Goal: Task Accomplishment & Management: Manage account settings

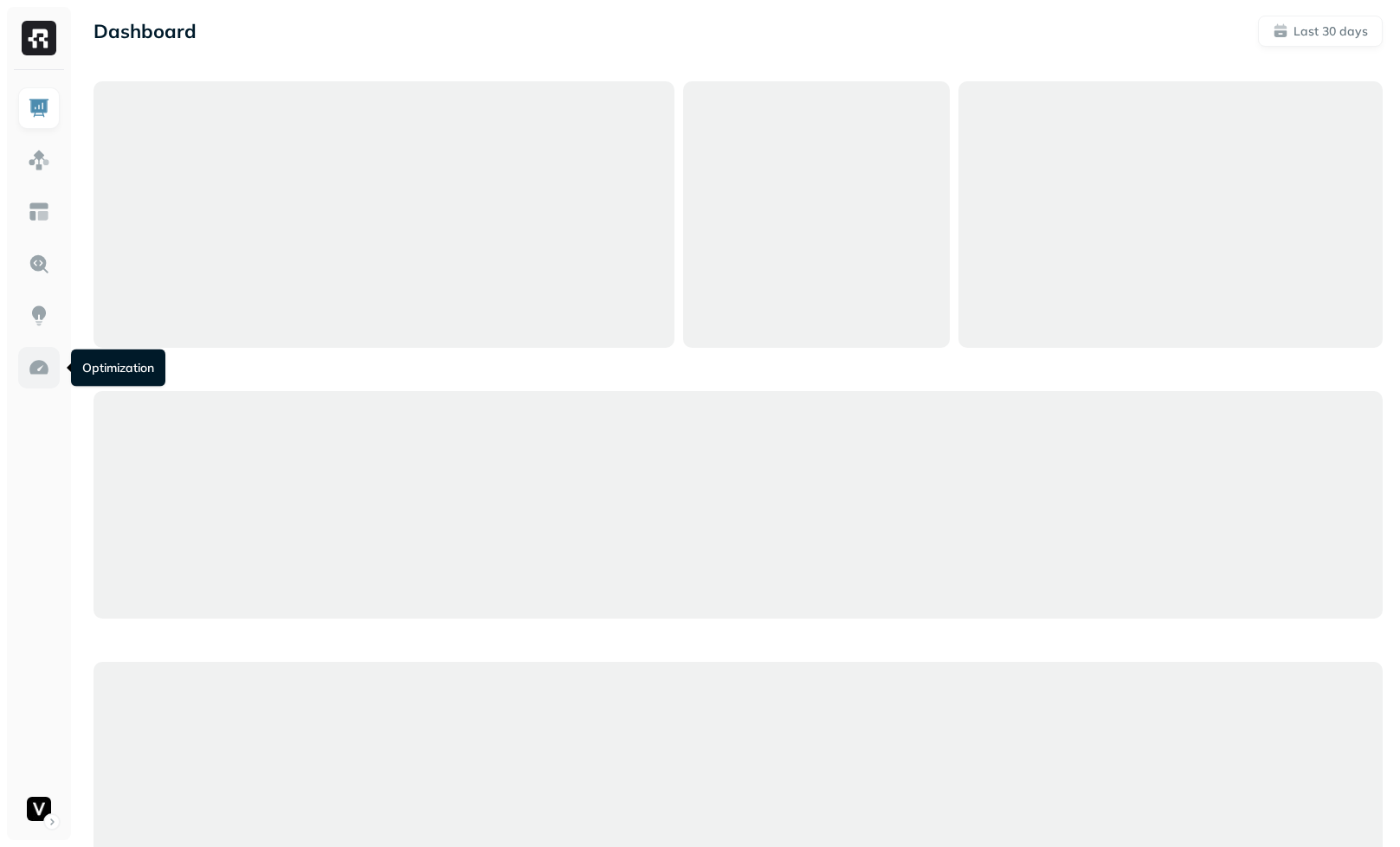
click at [44, 370] on img at bounding box center [39, 368] width 23 height 23
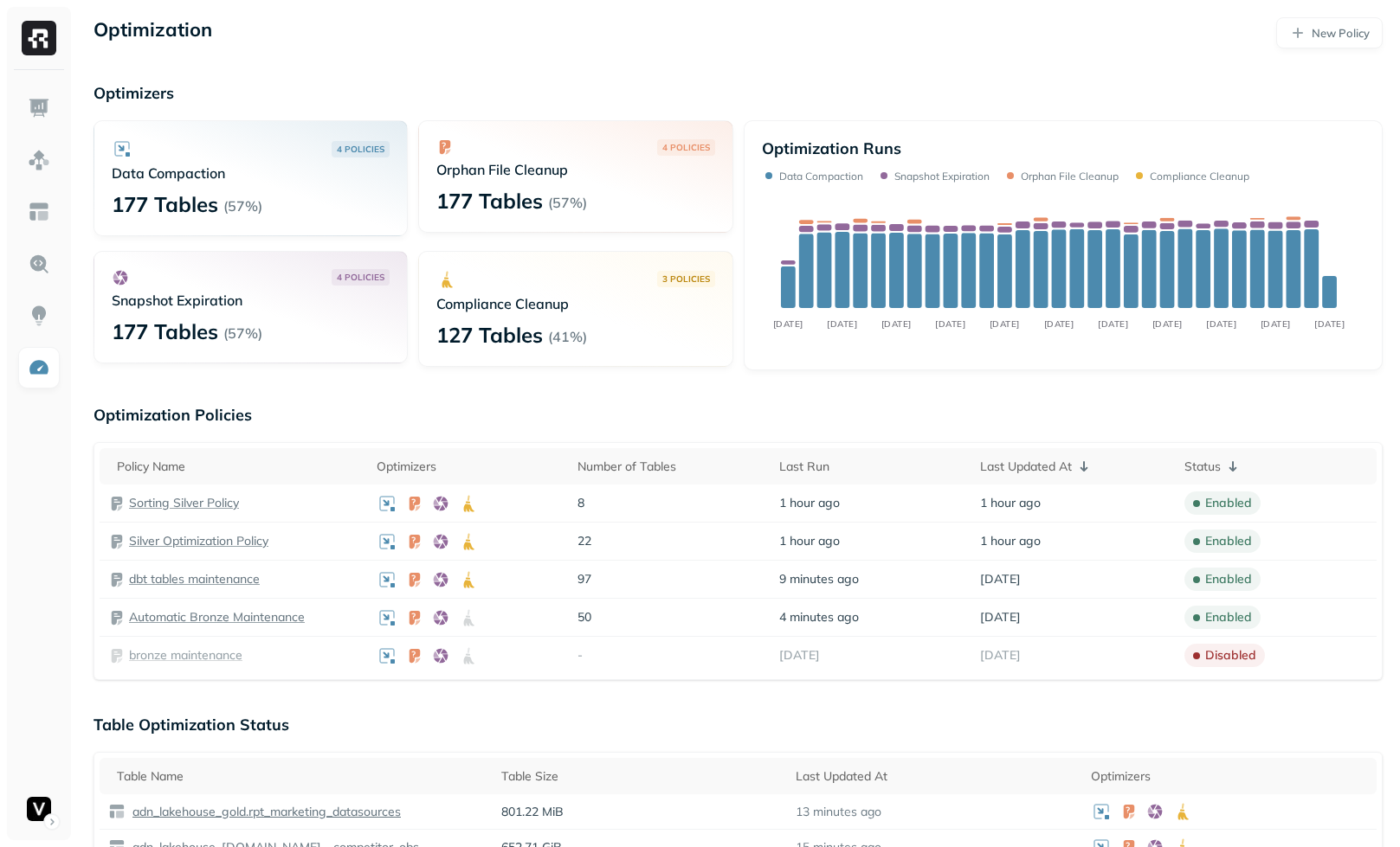
click at [222, 502] on p "Sorting Silver Policy" at bounding box center [184, 503] width 110 height 17
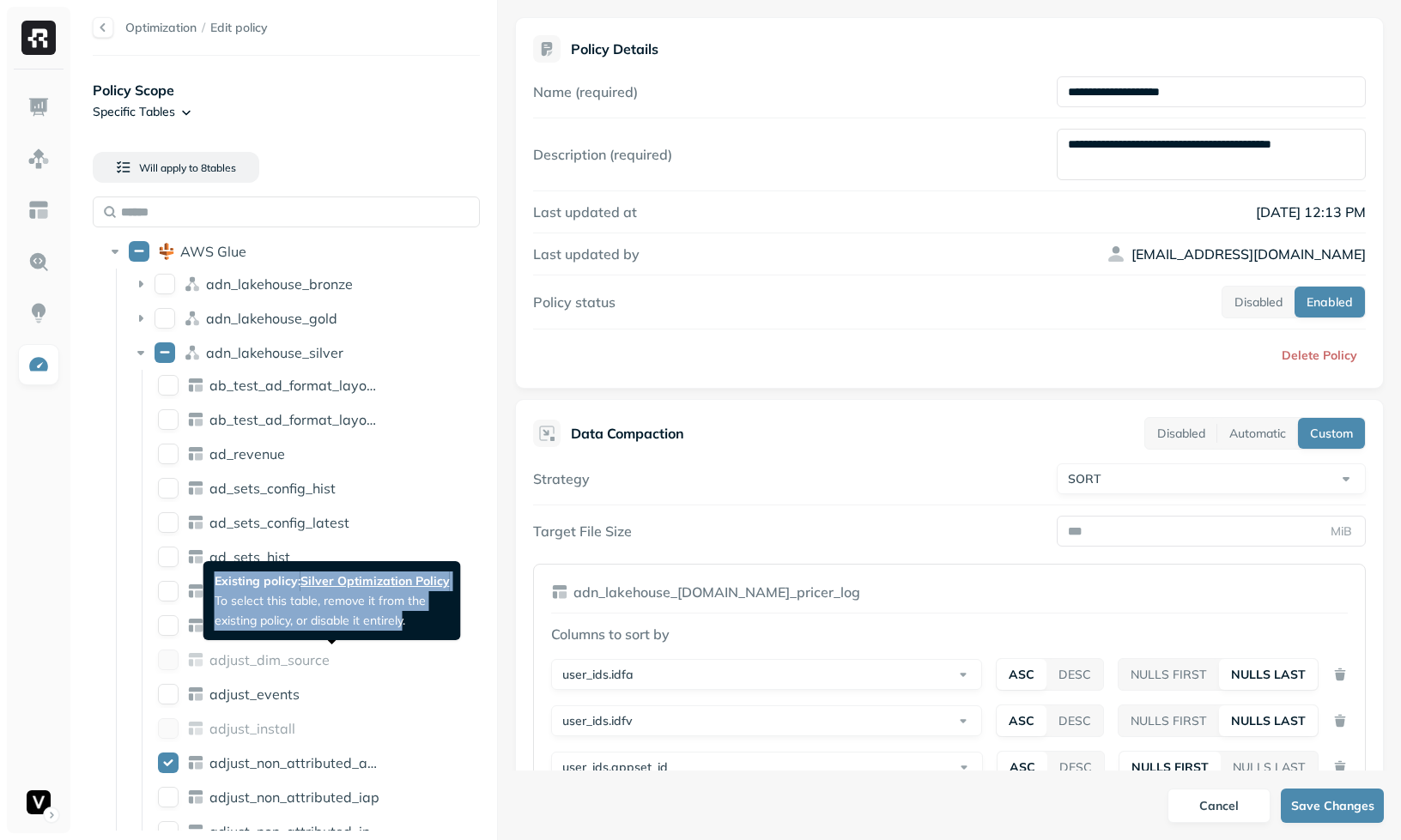
drag, startPoint x: 232, startPoint y: 571, endPoint x: 405, endPoint y: 617, distance: 179.0
click at [404, 618] on div "Existing policy: Silver Optimization Policy To select this table, remove it fro…" at bounding box center [332, 601] width 257 height 79
click at [405, 617] on p "Existing policy: Silver Optimization Policy To select this table, remove it fro…" at bounding box center [332, 601] width 236 height 59
drag, startPoint x: 408, startPoint y: 617, endPoint x: 211, endPoint y: 575, distance: 201.4
click at [211, 575] on div "Existing policy: Silver Optimization Policy To select this table, remove it fro…" at bounding box center [332, 601] width 257 height 79
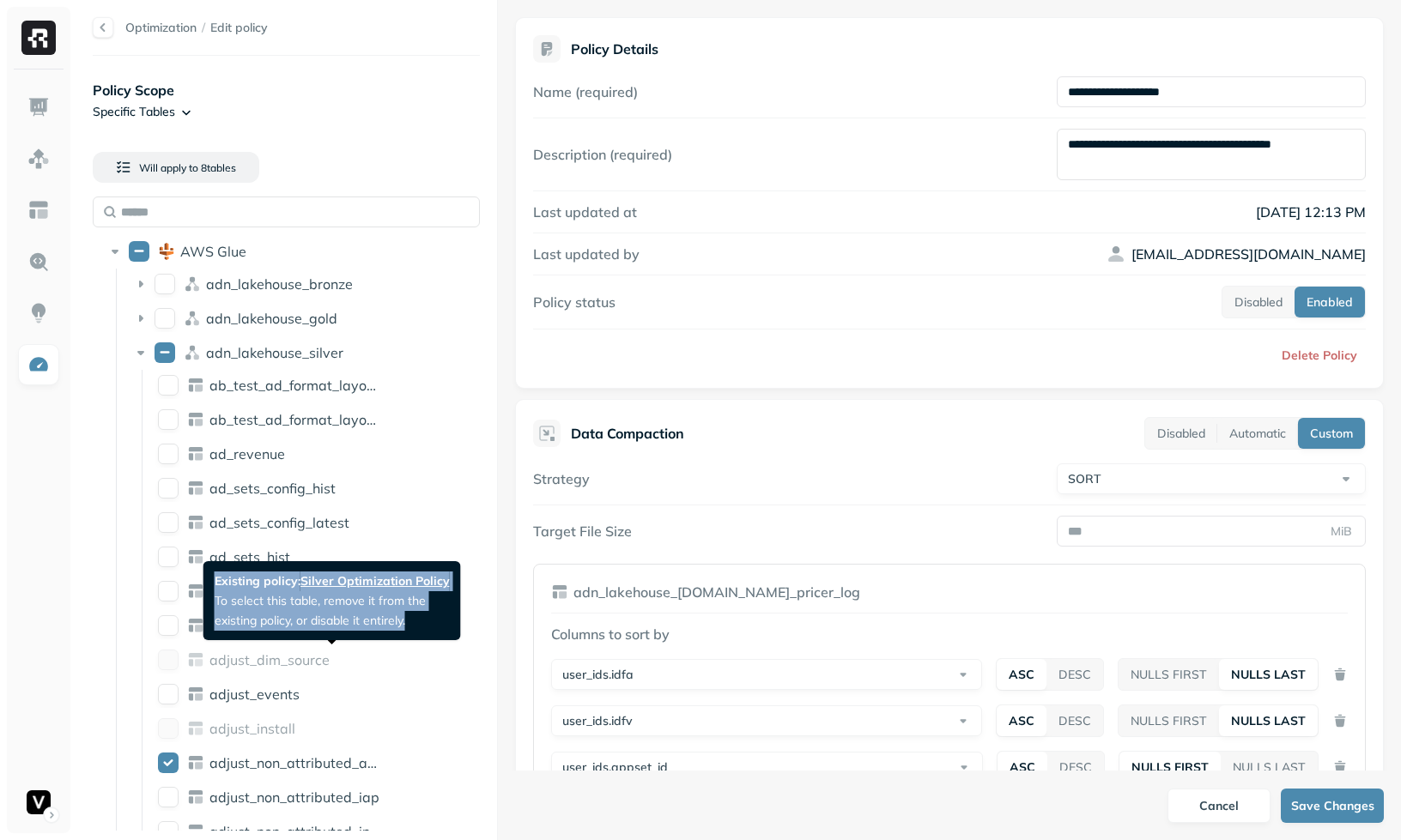
click at [211, 575] on div "Existing policy: Silver Optimization Policy To select this table, remove it fro…" at bounding box center [332, 601] width 257 height 79
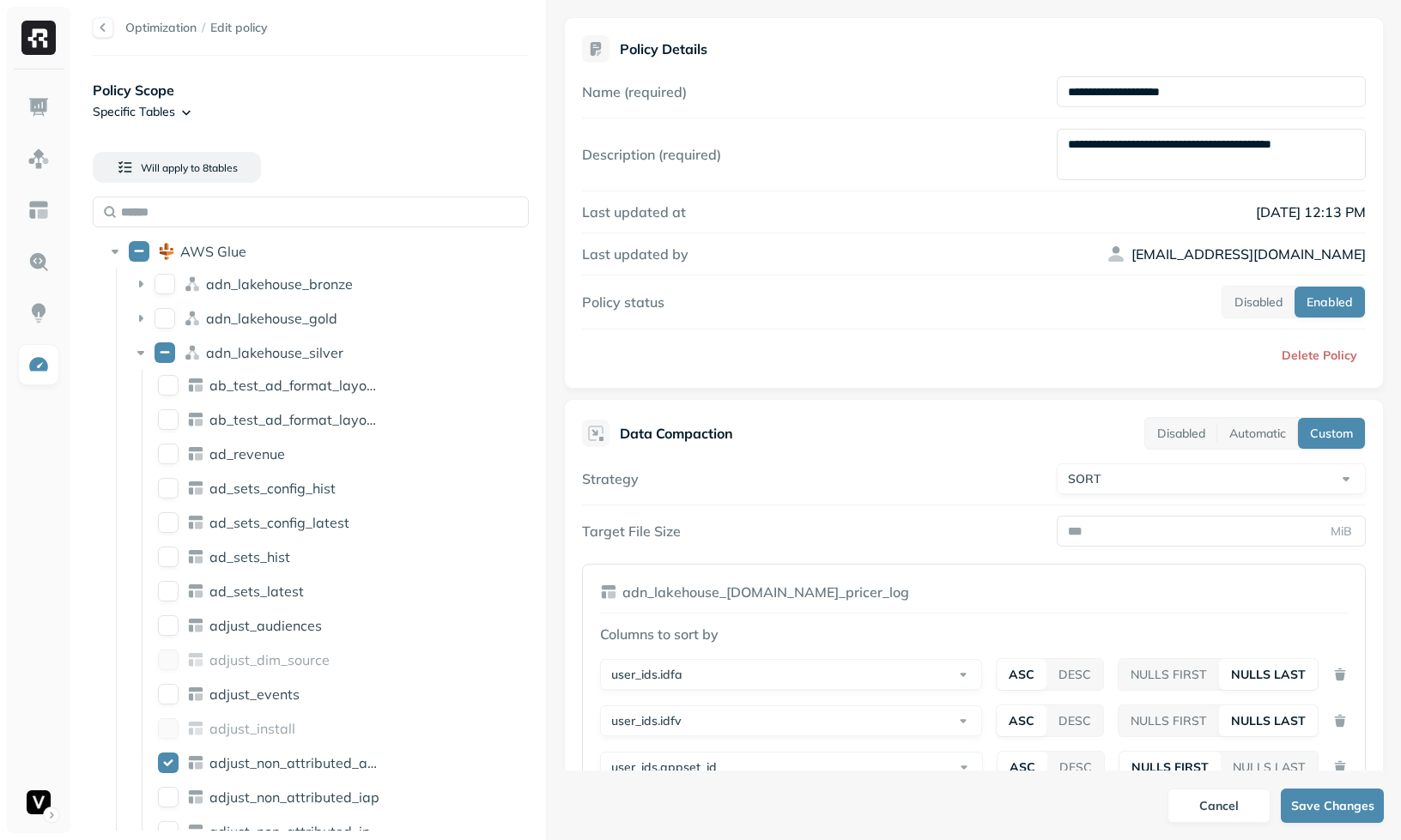
click at [546, 712] on div at bounding box center [546, 420] width 1 height 840
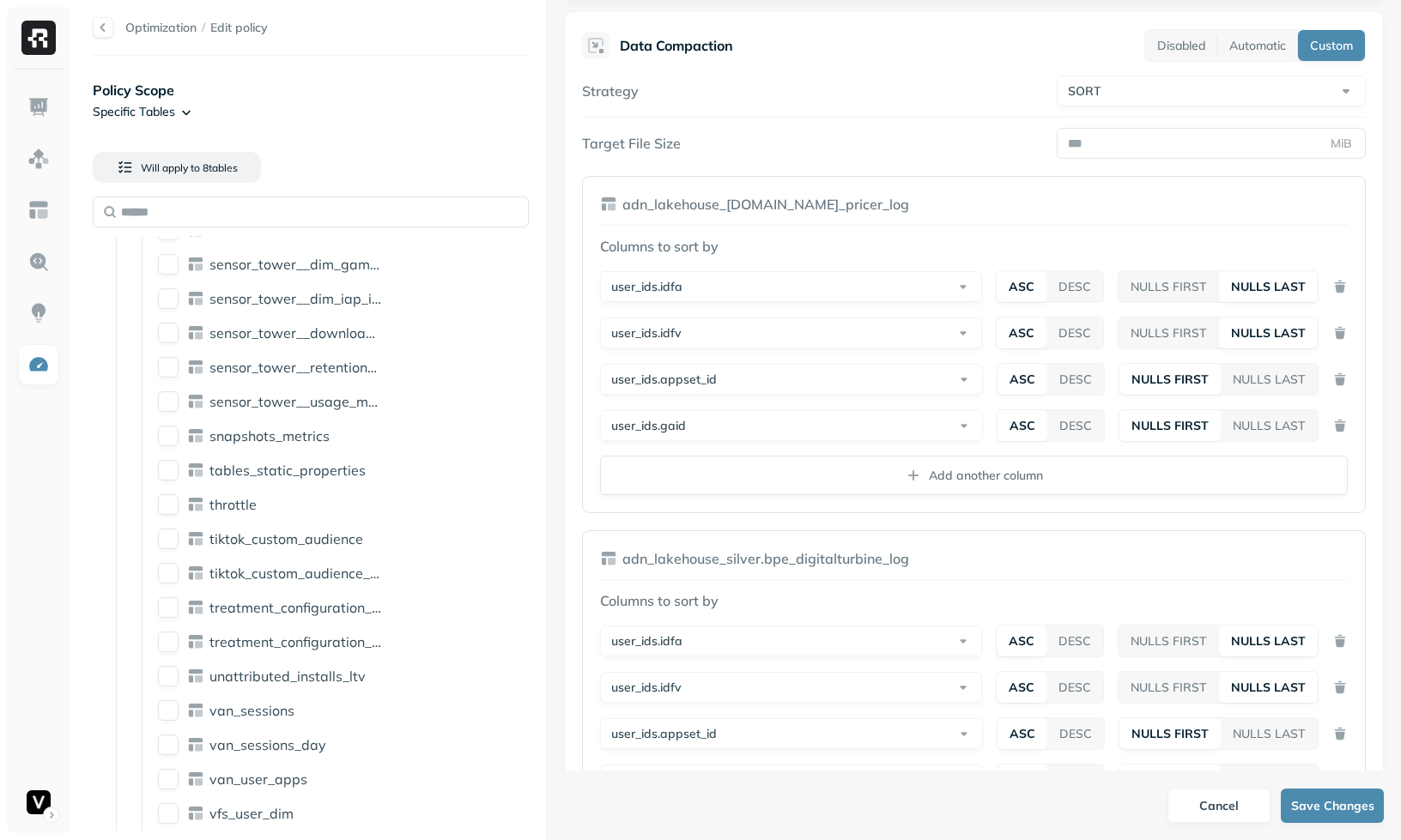
scroll to position [3598, 0]
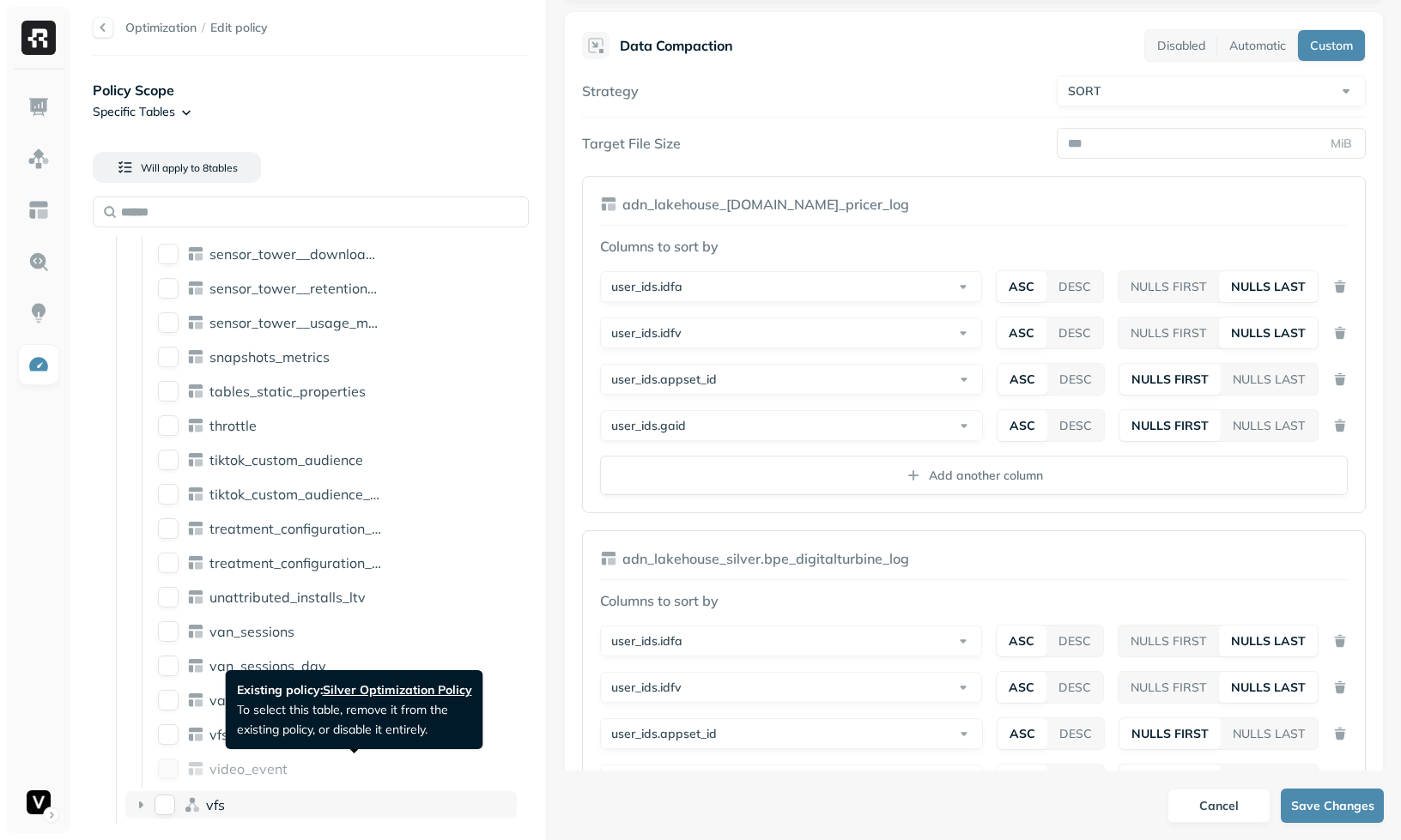
click at [259, 793] on div "vfs" at bounding box center [321, 805] width 392 height 28
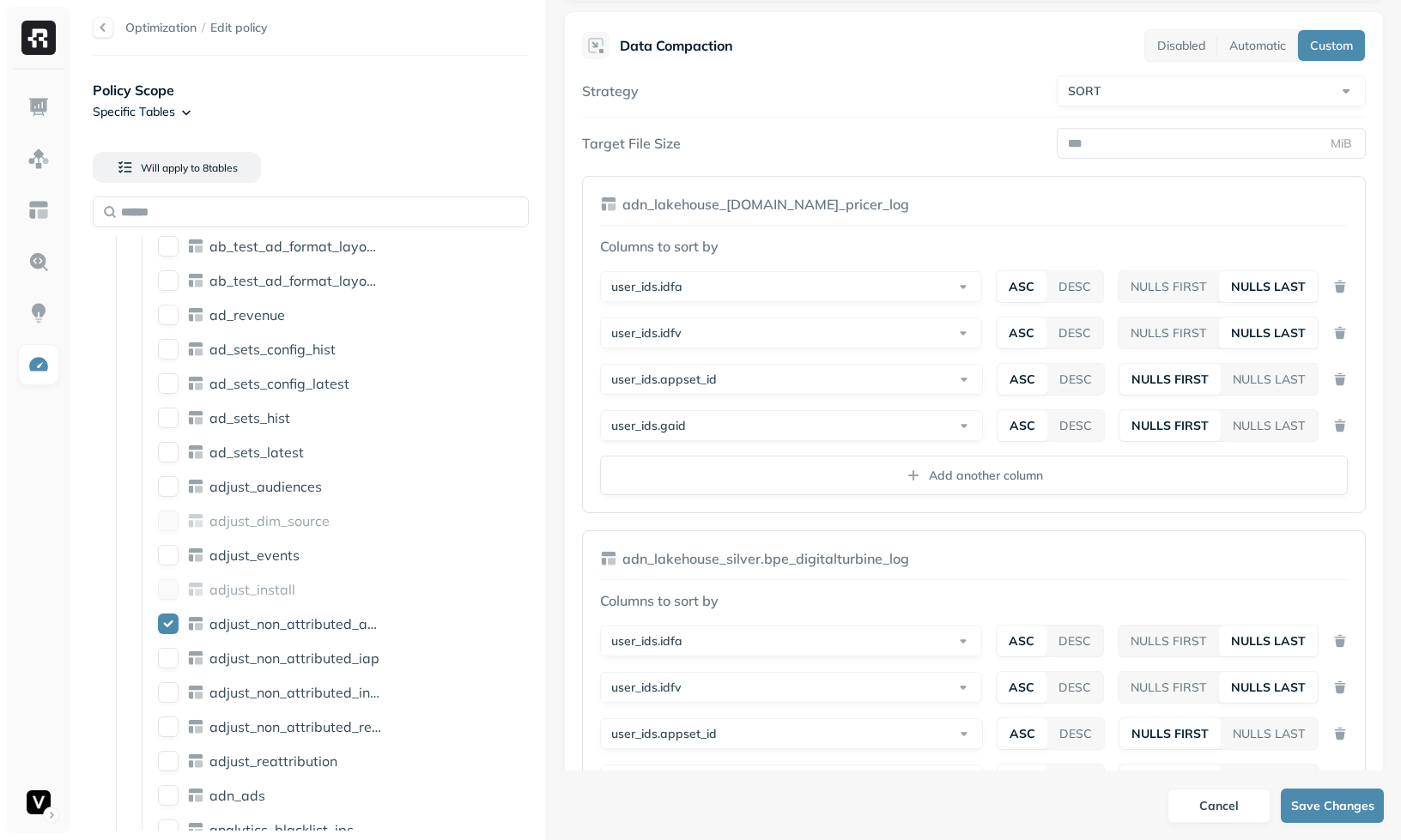
scroll to position [0, 0]
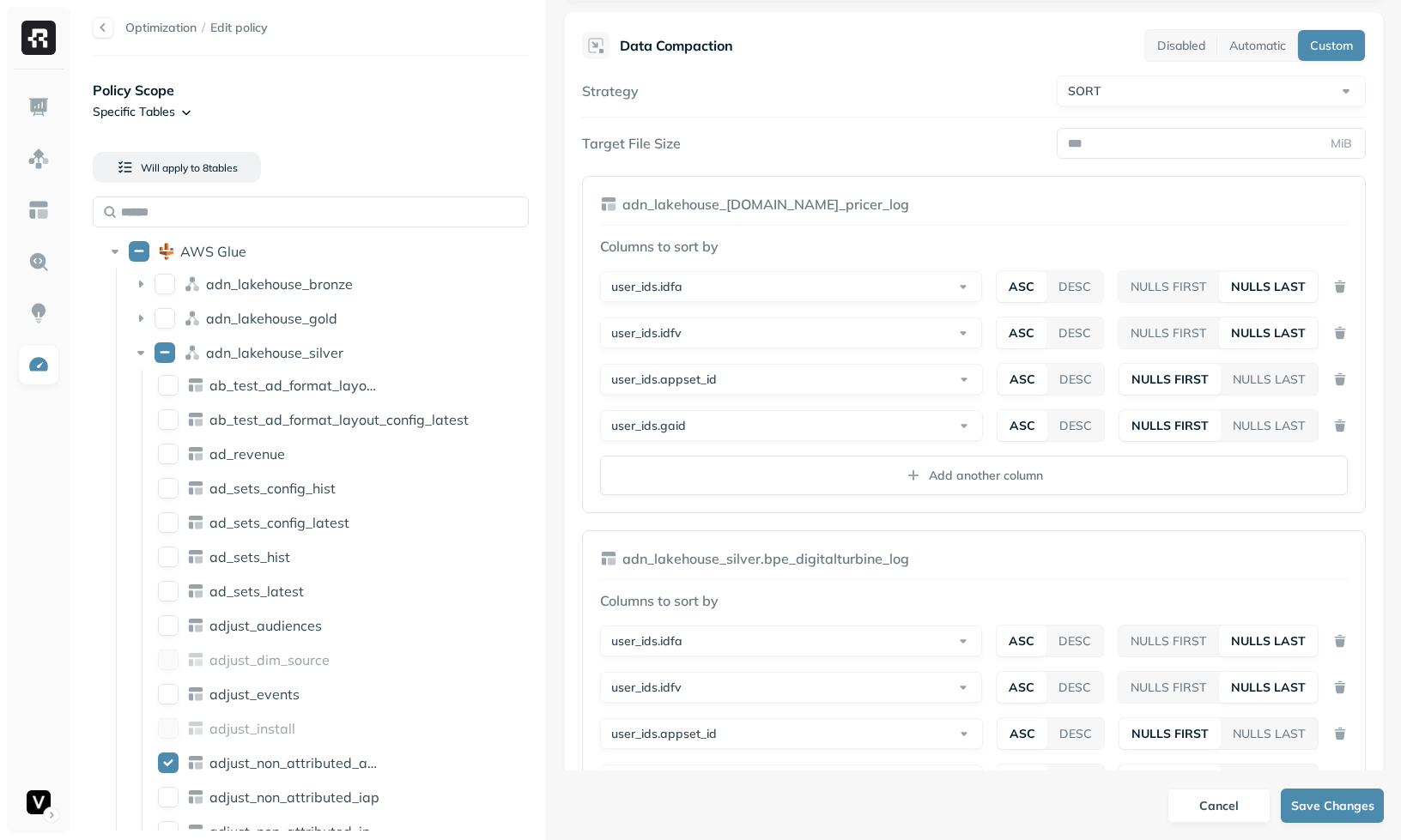
click at [541, 364] on div "Optimization / Edit policy Policy Scope Specific Tables Will apply to 8 table s…" at bounding box center [311, 420] width 470 height 840
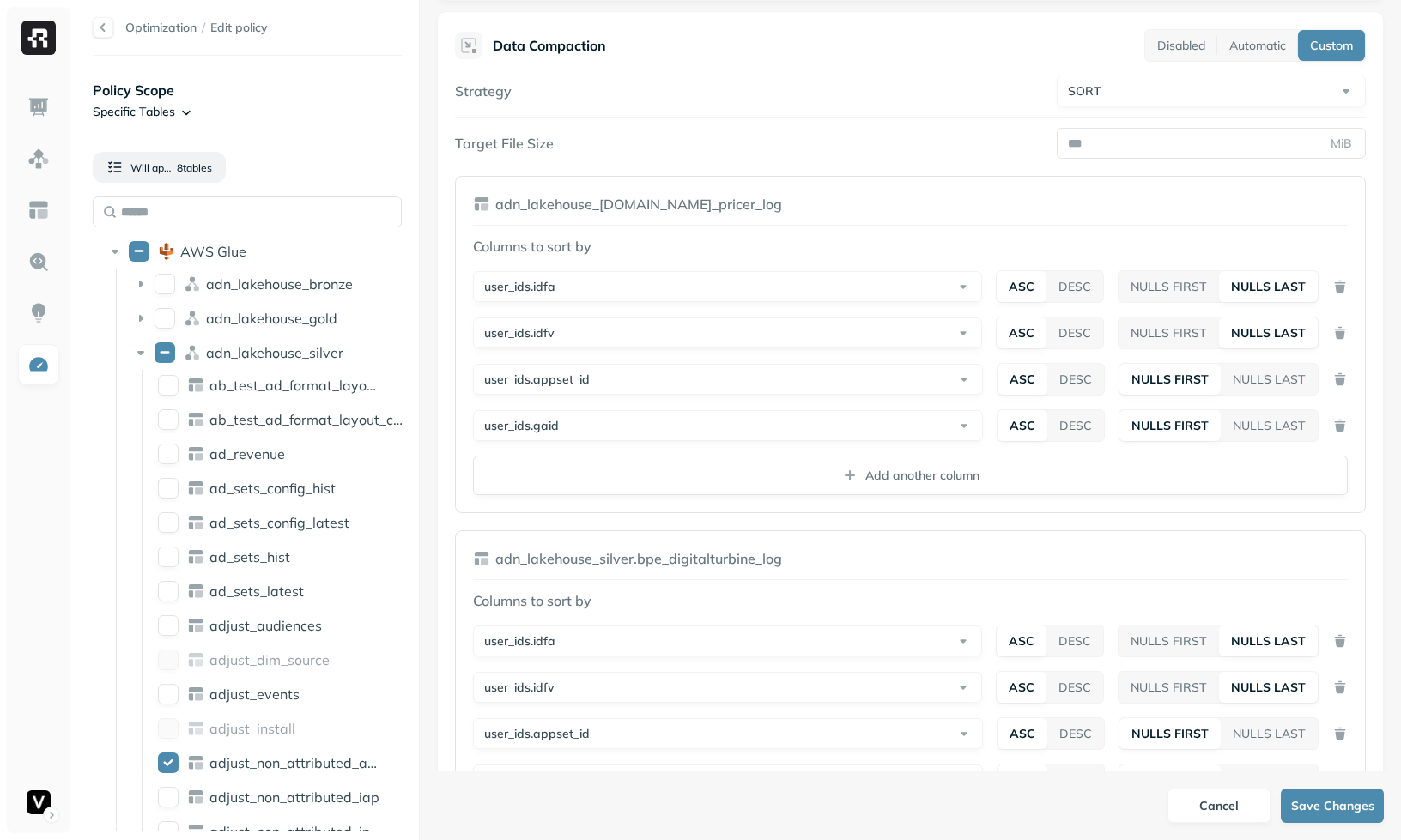
click at [365, 372] on div "Optimization / Edit policy Policy Scope Specific Tables Will apply to 8 table s…" at bounding box center [738, 420] width 1325 height 840
